Goal: Task Accomplishment & Management: Complete application form

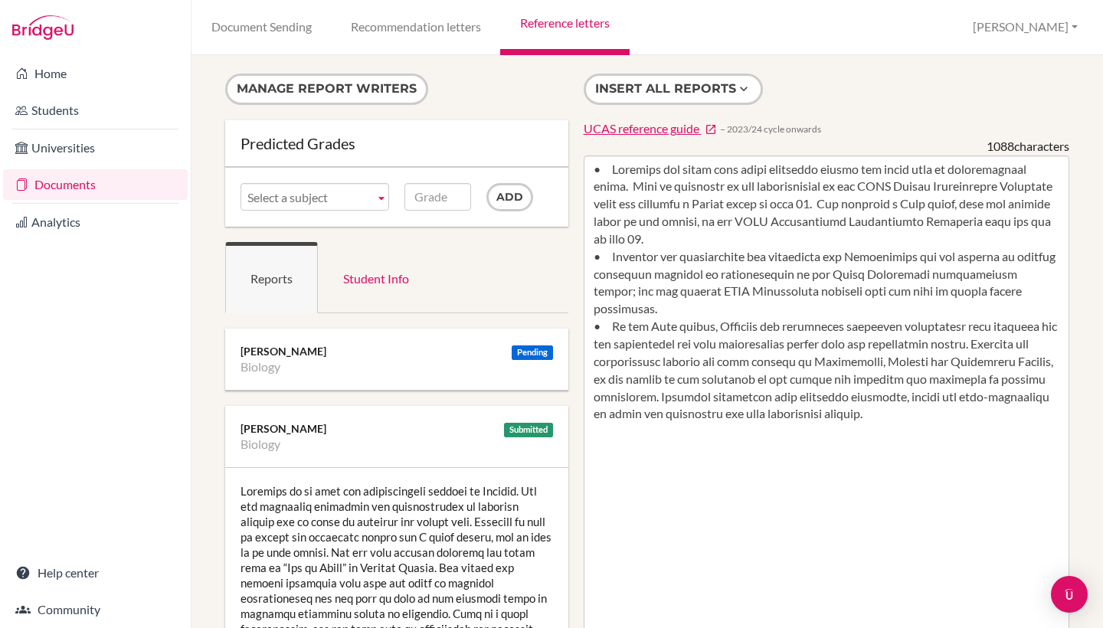
click at [650, 87] on button "Insert all reports" at bounding box center [673, 89] width 179 height 31
type textarea "• Raaghavi can apply high level reasoning skills and works well on investigativ…"
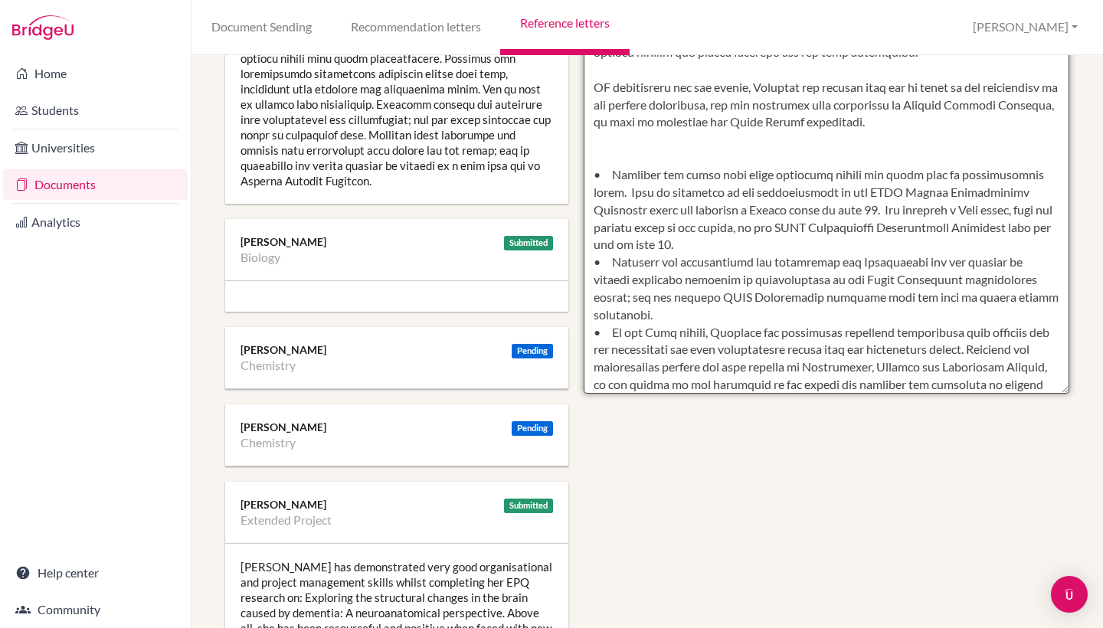
scroll to position [691, 0]
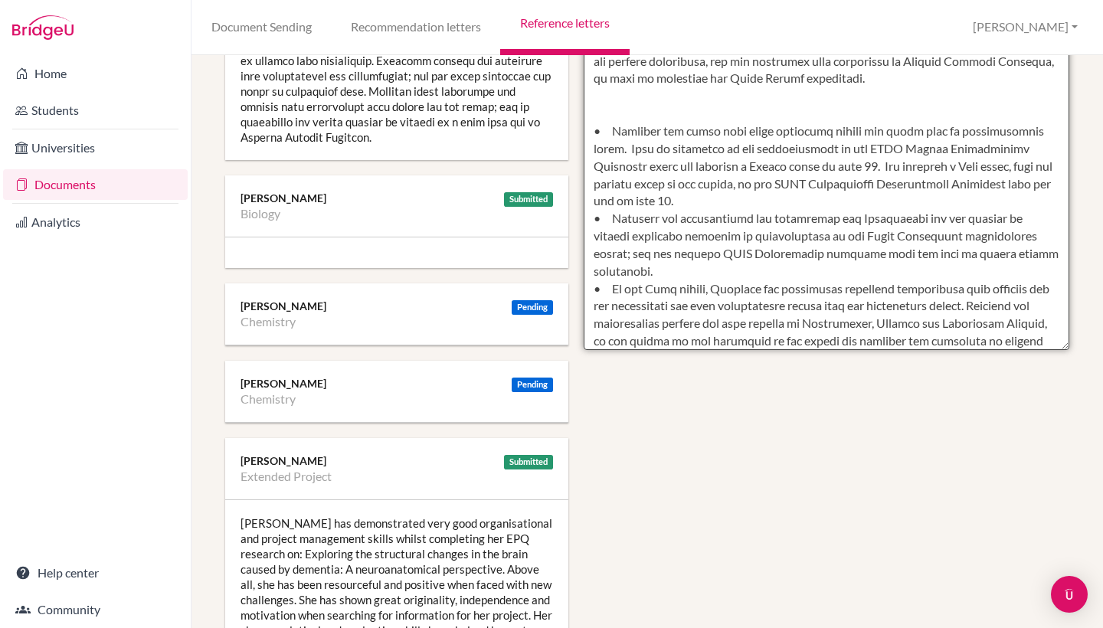
drag, startPoint x: 595, startPoint y: 184, endPoint x: 807, endPoint y: 627, distance: 491.7
click at [807, 627] on div "Manage report writers Predicted Grades Subject Biology Chemistry Extended Proje…" at bounding box center [647, 594] width 859 height 2423
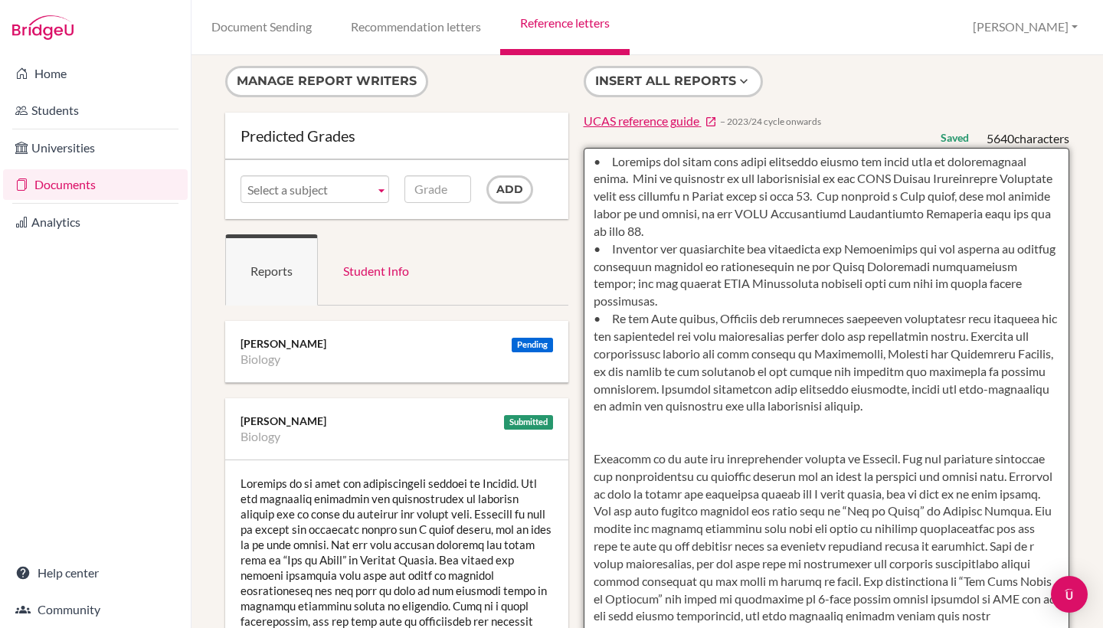
scroll to position [0, 0]
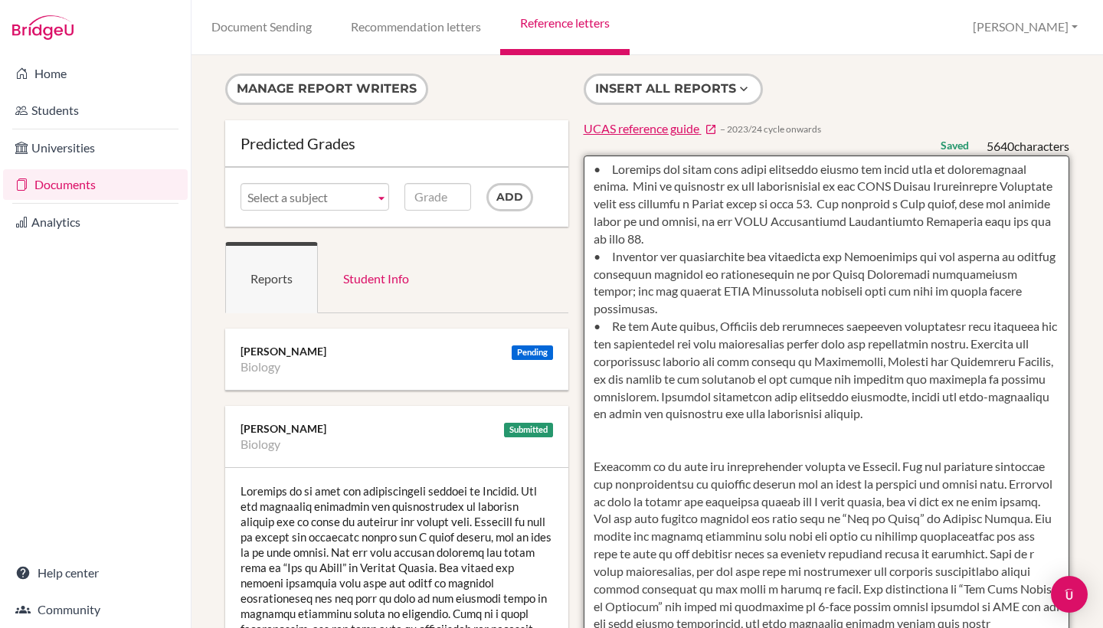
drag, startPoint x: 882, startPoint y: 336, endPoint x: 592, endPoint y: 448, distance: 311.4
click at [592, 448] on textarea at bounding box center [827, 599] width 486 height 886
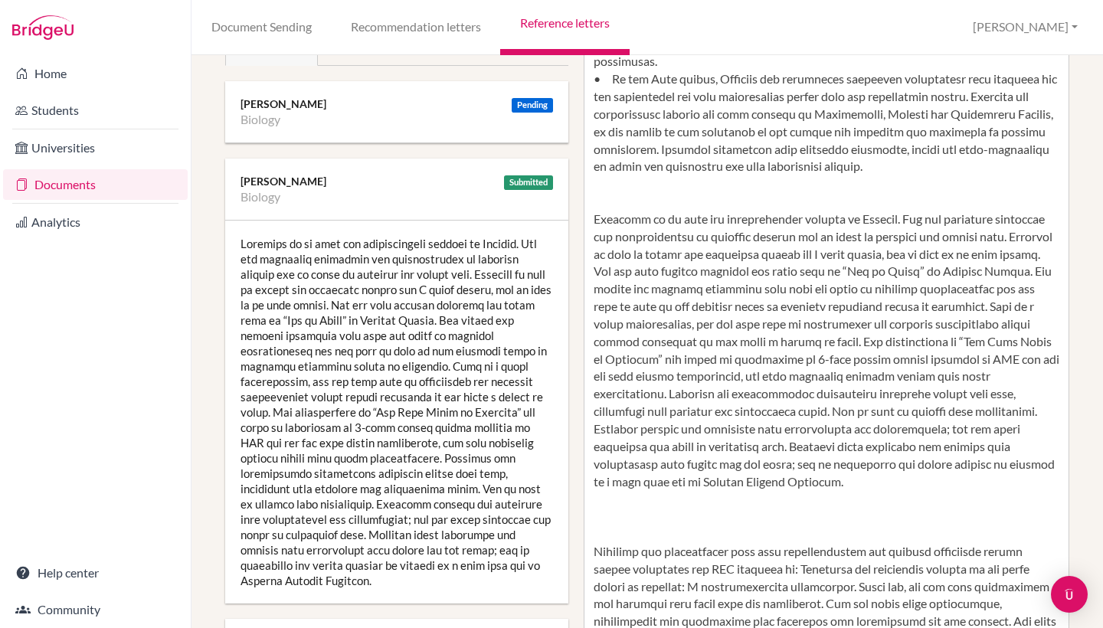
scroll to position [256, 0]
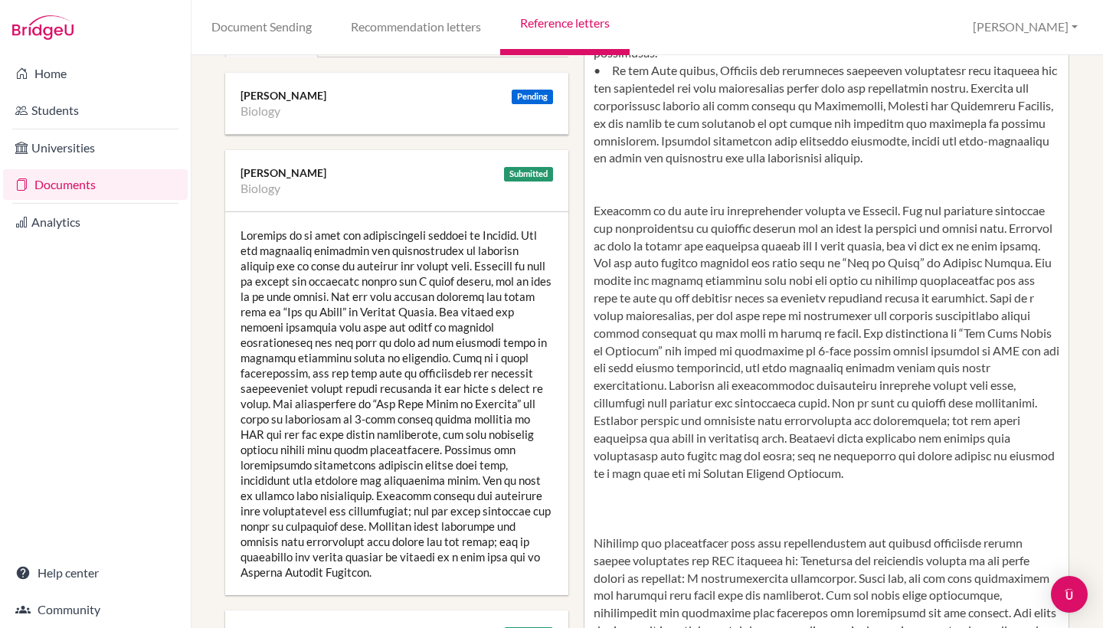
click at [427, 374] on div at bounding box center [396, 403] width 343 height 383
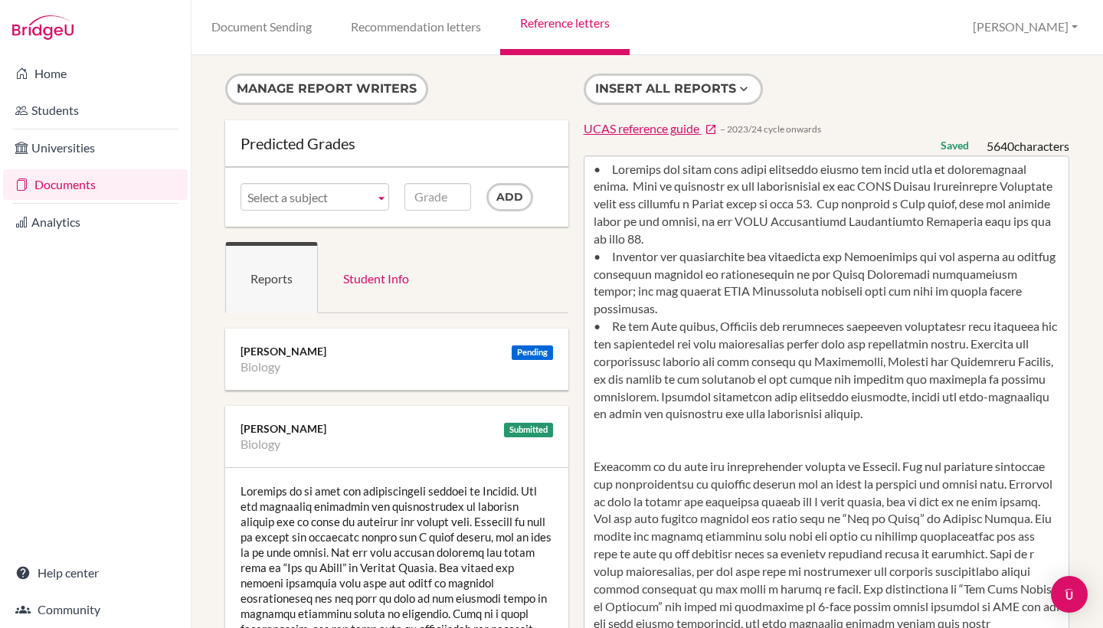
scroll to position [0, 0]
click at [564, 23] on link "Reference letters" at bounding box center [564, 27] width 129 height 55
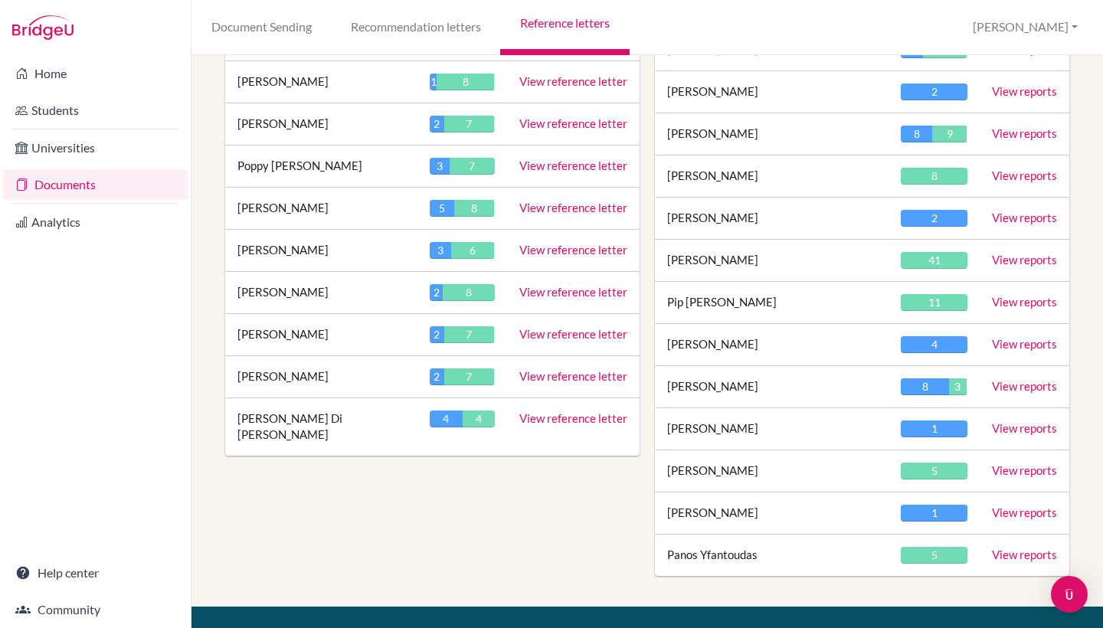
scroll to position [3003, 0]
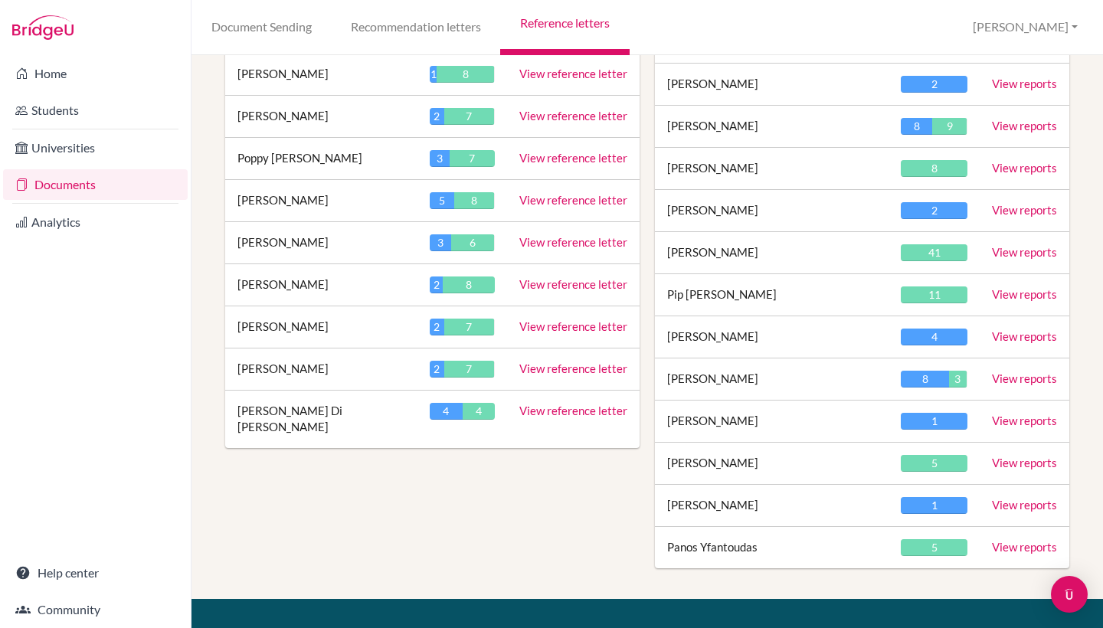
click at [568, 319] on link "View reference letter" at bounding box center [573, 326] width 108 height 14
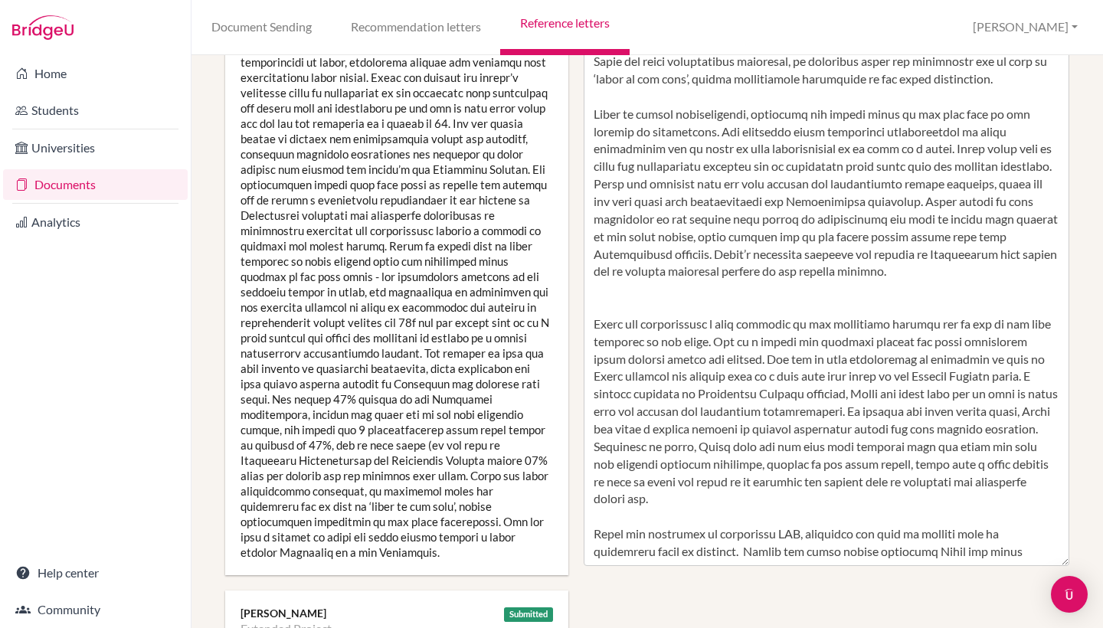
scroll to position [489, 0]
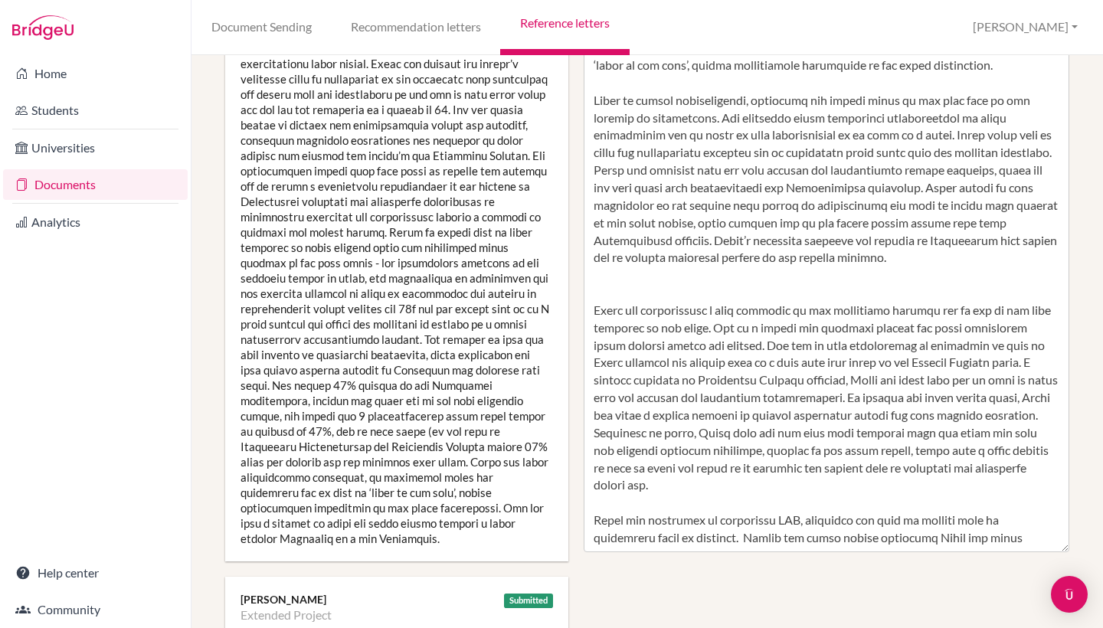
click at [552, 27] on link "Reference letters" at bounding box center [564, 27] width 129 height 55
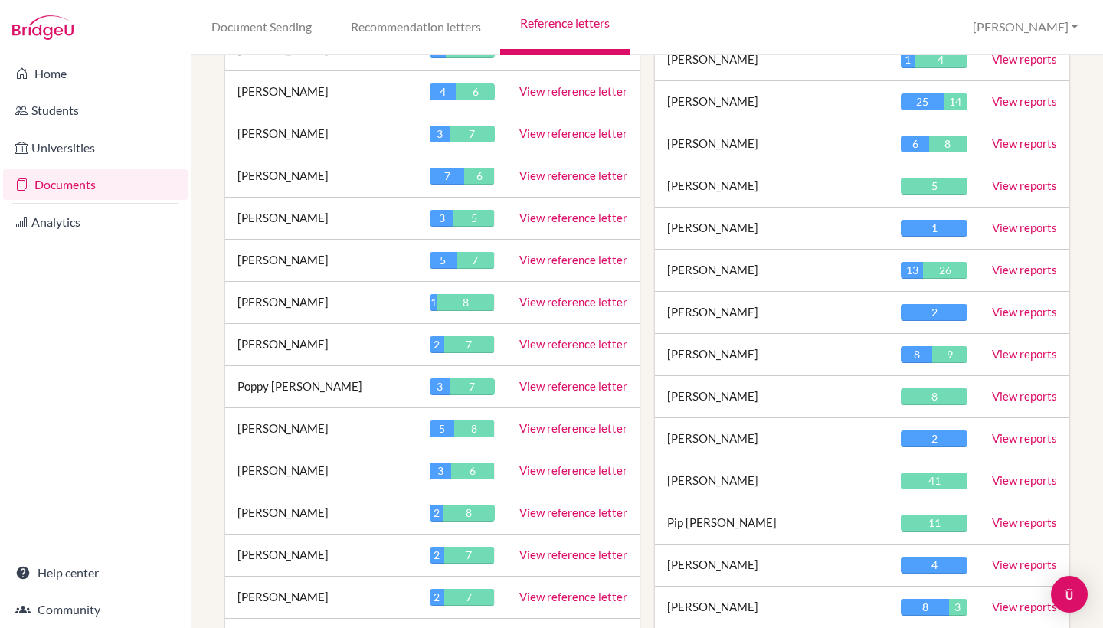
scroll to position [2735, 0]
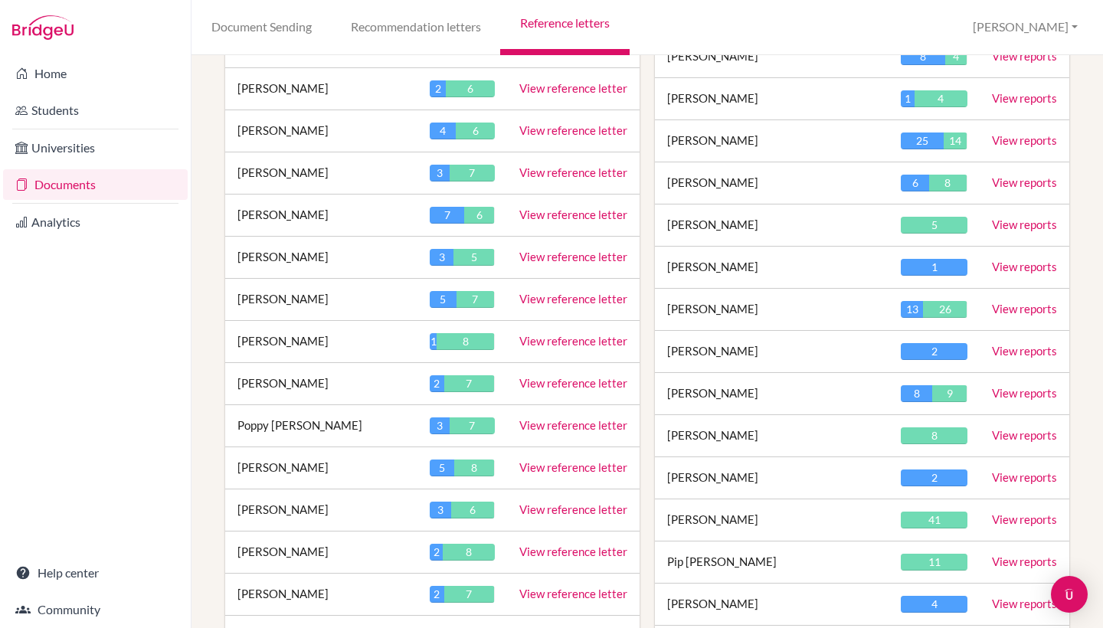
click at [585, 123] on link "View reference letter" at bounding box center [573, 130] width 108 height 14
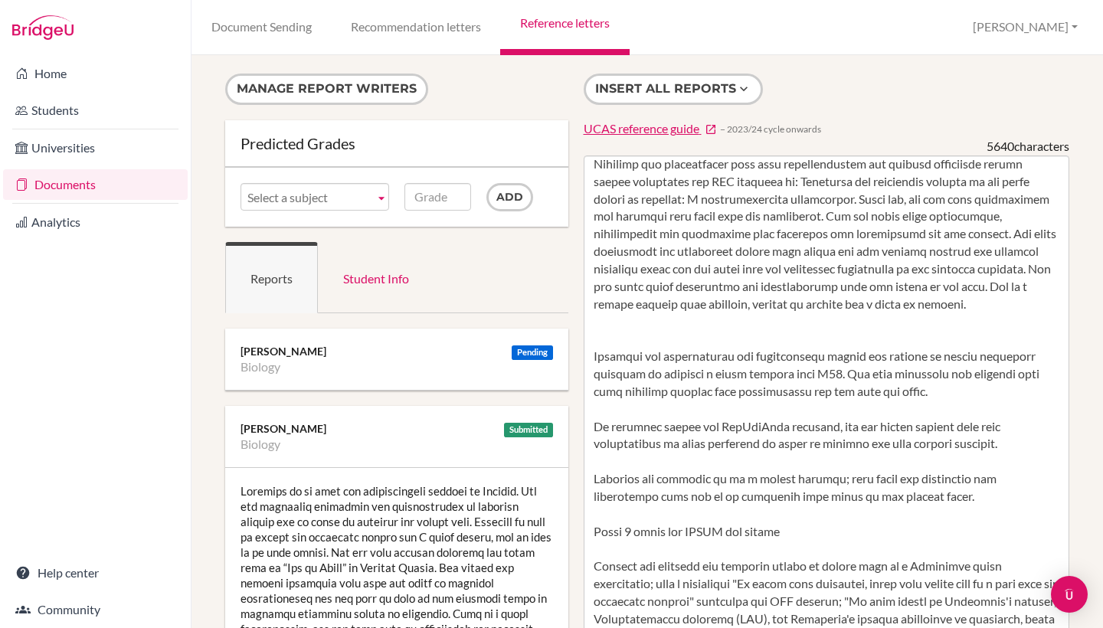
scroll to position [637, 0]
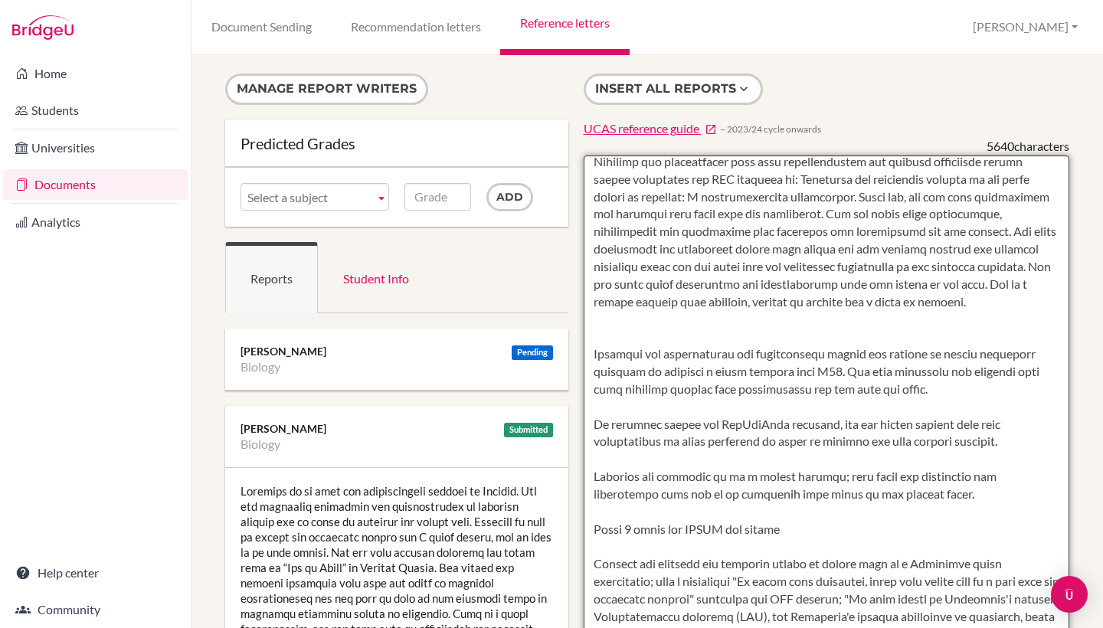
click at [589, 339] on textarea at bounding box center [827, 599] width 486 height 886
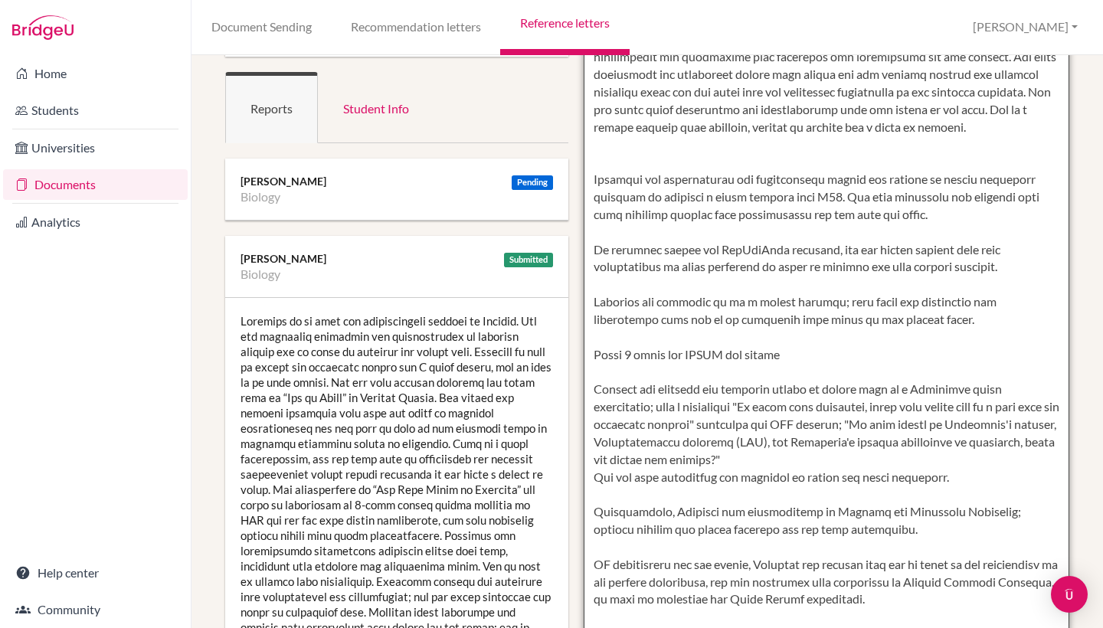
scroll to position [164, 0]
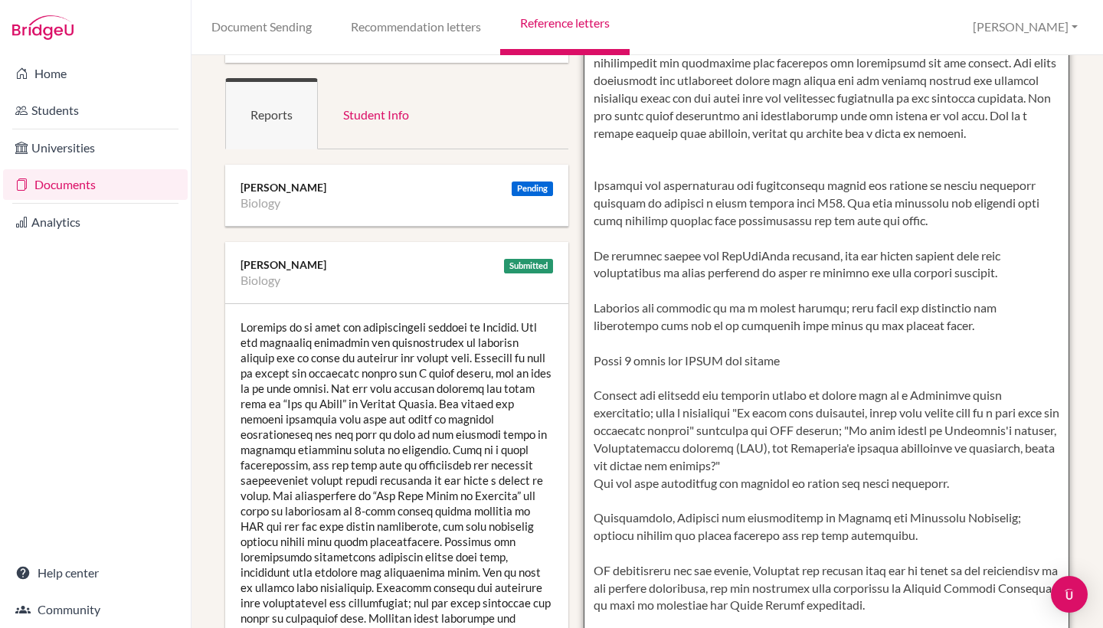
drag, startPoint x: 1011, startPoint y: 413, endPoint x: 594, endPoint y: 172, distance: 481.5
click at [594, 172] on textarea at bounding box center [827, 435] width 486 height 886
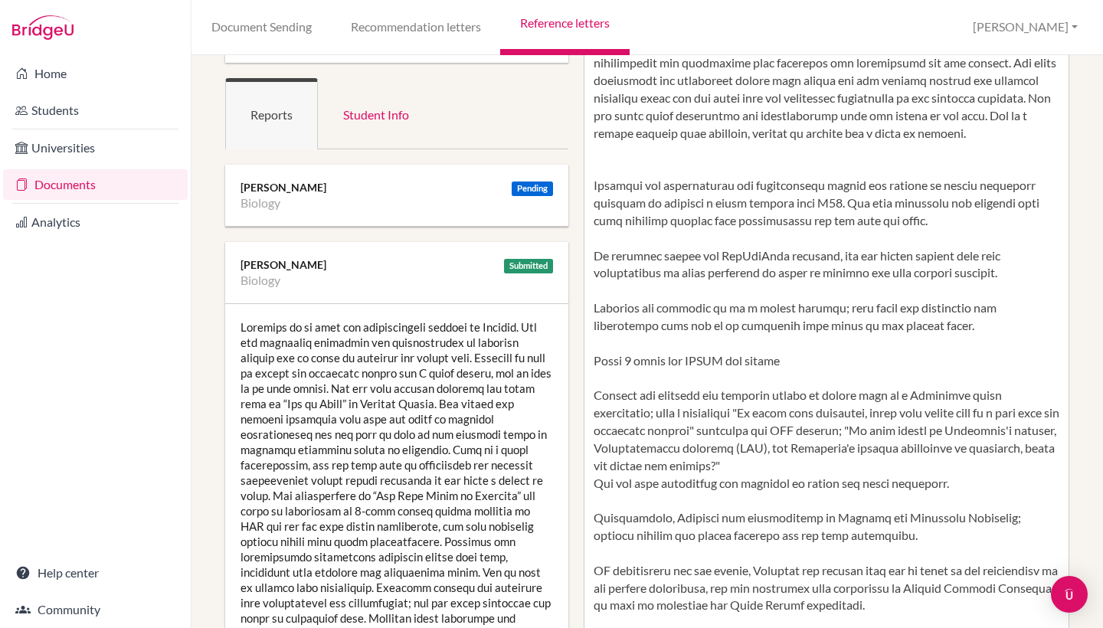
click at [386, 408] on div at bounding box center [396, 495] width 343 height 383
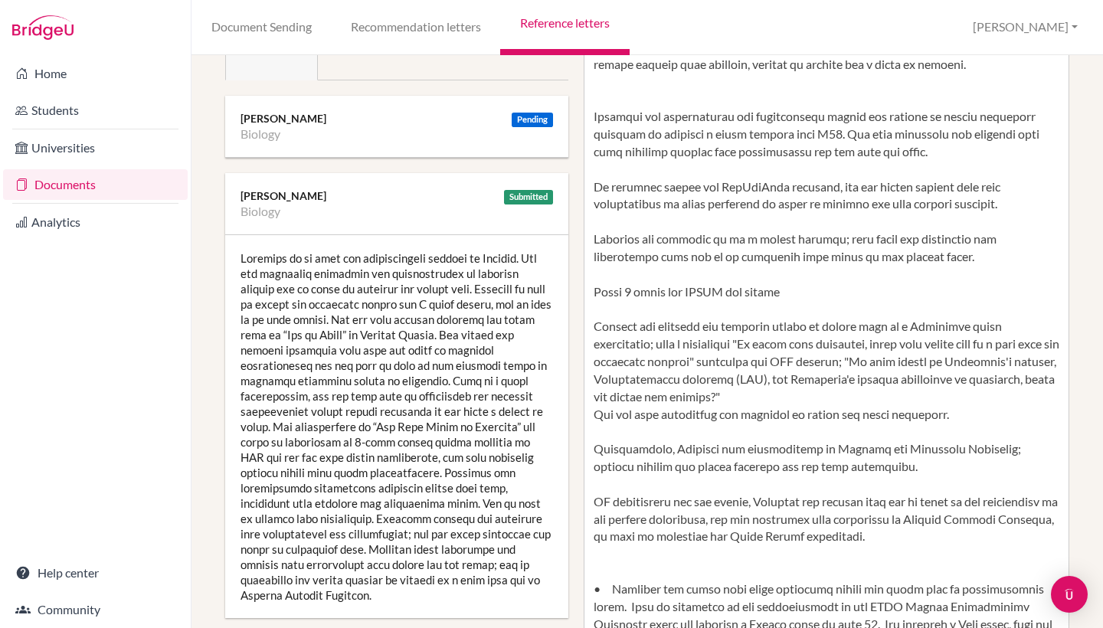
scroll to position [241, 0]
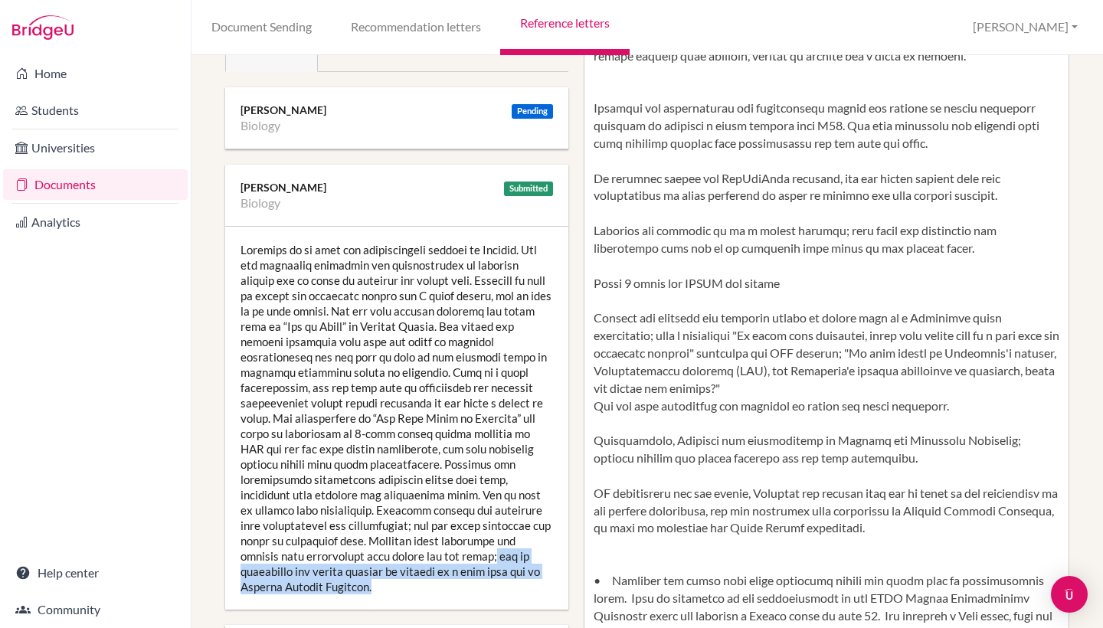
drag, startPoint x: 541, startPoint y: 573, endPoint x: 367, endPoint y: 554, distance: 174.9
click at [367, 554] on div at bounding box center [396, 418] width 343 height 383
copy div "she is passionate and highly focused on working in a care home and in [GEOGRAPH…"
click at [522, 332] on div at bounding box center [396, 418] width 343 height 383
click at [490, 281] on div at bounding box center [396, 418] width 343 height 383
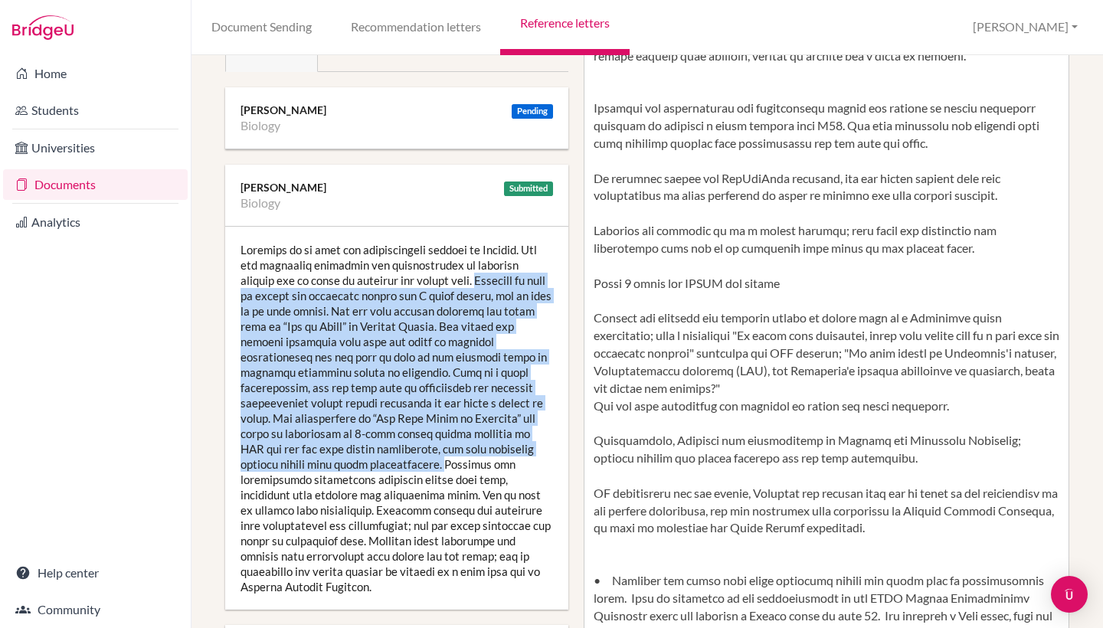
drag, startPoint x: 492, startPoint y: 277, endPoint x: 400, endPoint y: 463, distance: 207.6
click at [400, 463] on div at bounding box center [396, 418] width 343 height 383
copy div "[PERSON_NAME] is keen to extend her knowledge beyond the A level course, and as…"
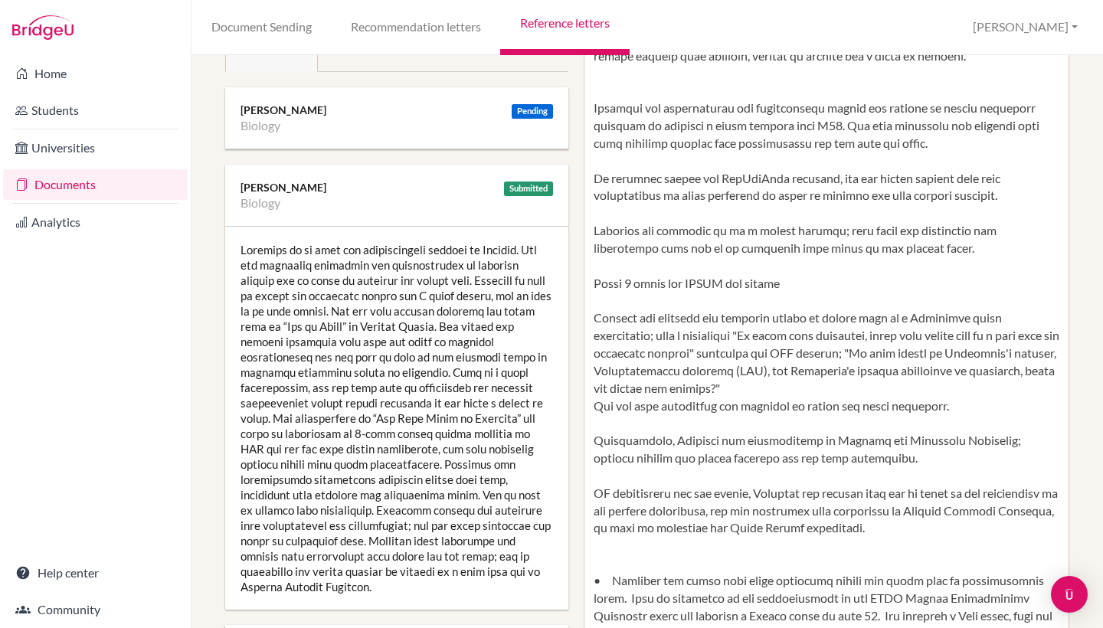
click at [472, 511] on div at bounding box center [396, 418] width 343 height 383
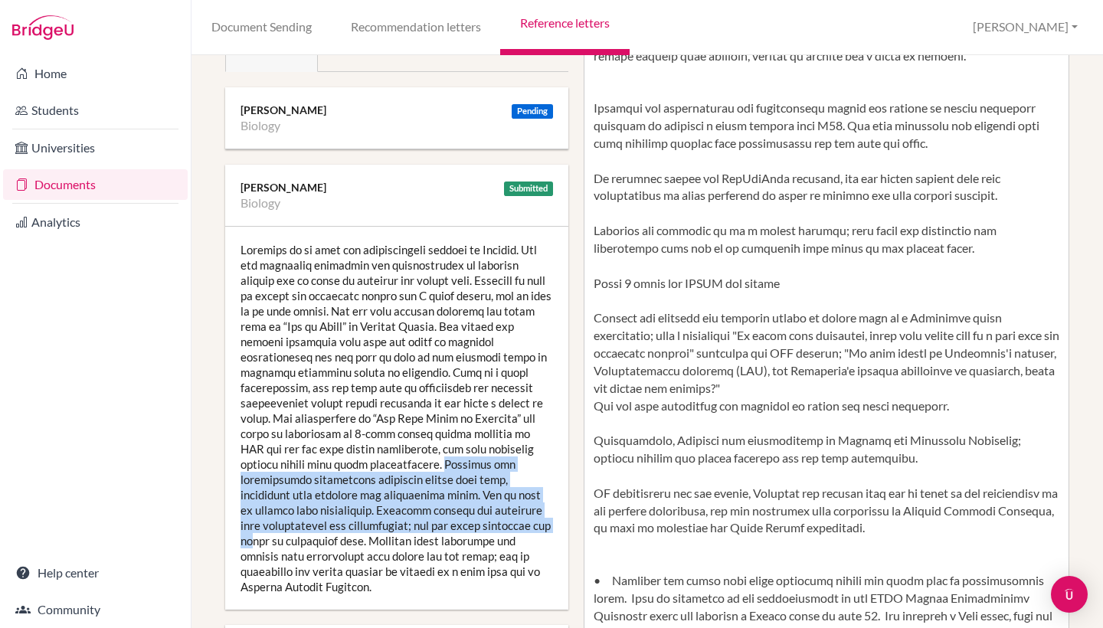
drag, startPoint x: 401, startPoint y: 463, endPoint x: 465, endPoint y: 525, distance: 88.9
click at [465, 525] on div at bounding box center [396, 418] width 343 height 383
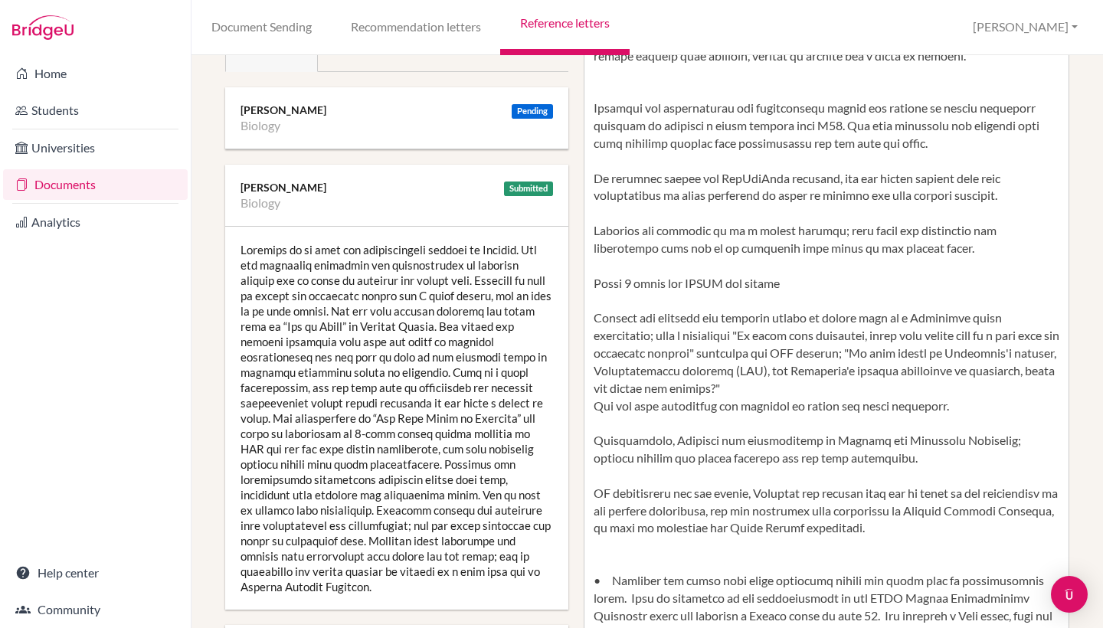
click at [472, 520] on div at bounding box center [396, 418] width 343 height 383
